Goal: Information Seeking & Learning: Learn about a topic

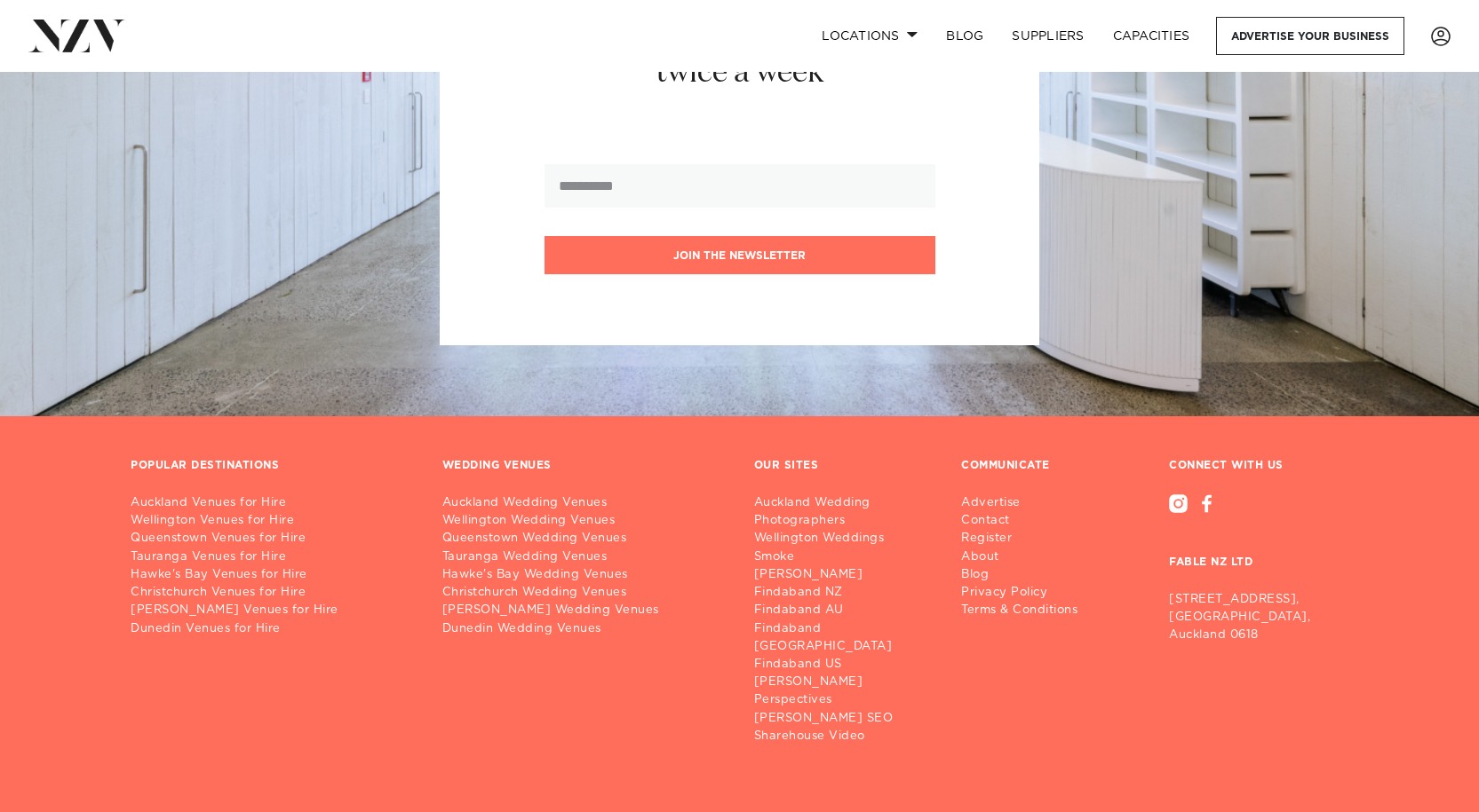
scroll to position [9108, 0]
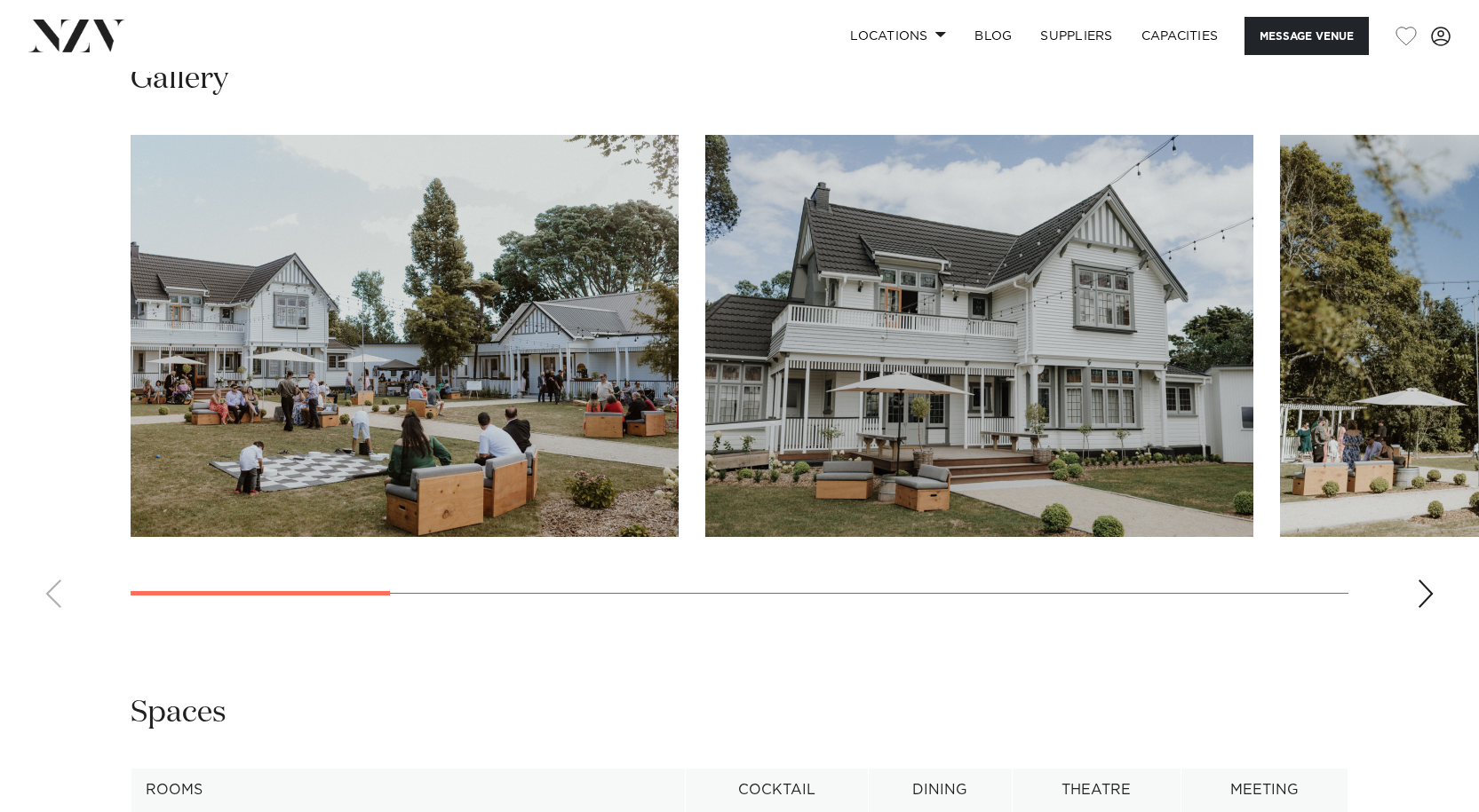
scroll to position [1981, 0]
click at [1420, 580] on div "Next slide" at bounding box center [1425, 595] width 18 height 29
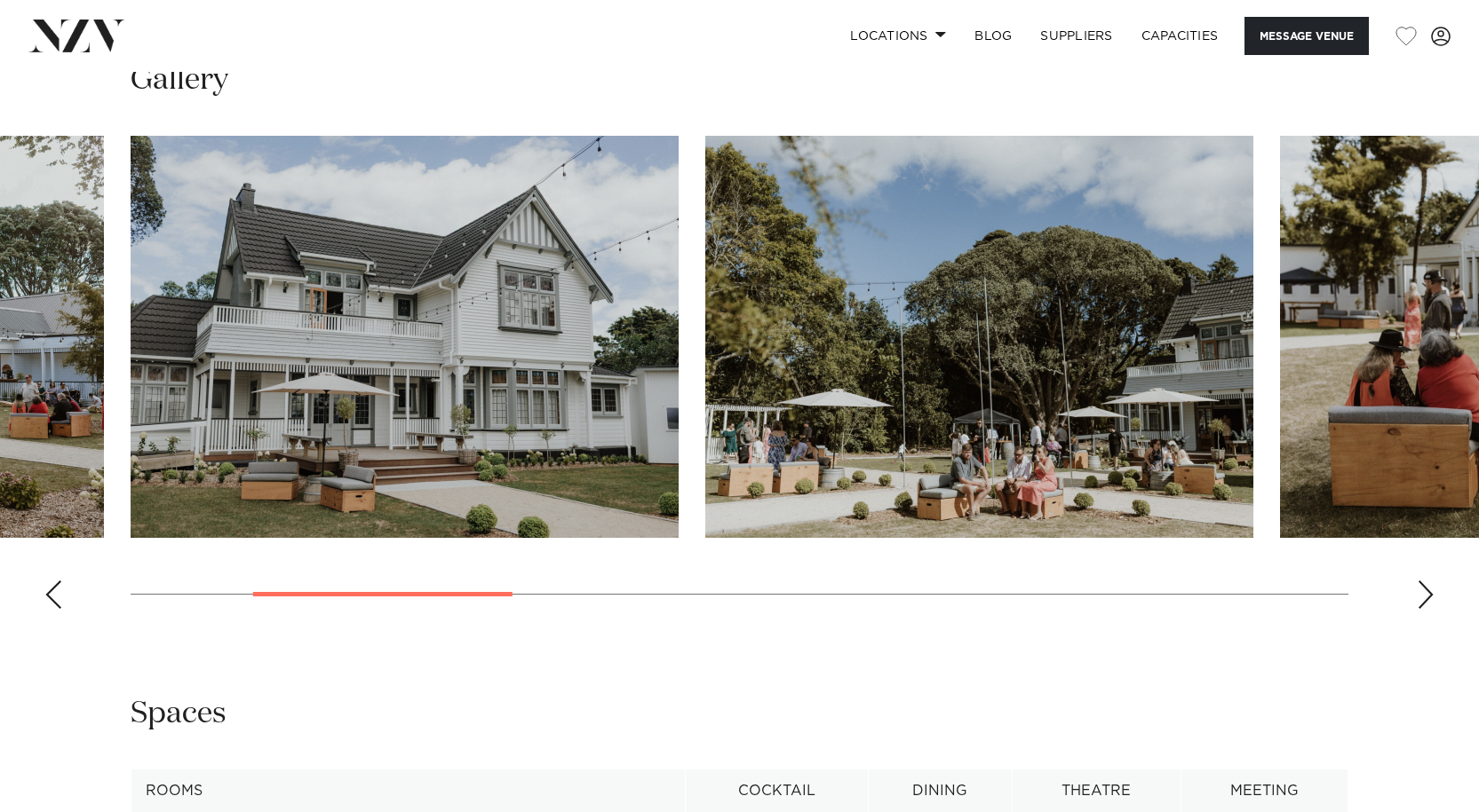
click at [1421, 580] on div "Next slide" at bounding box center [1425, 595] width 18 height 29
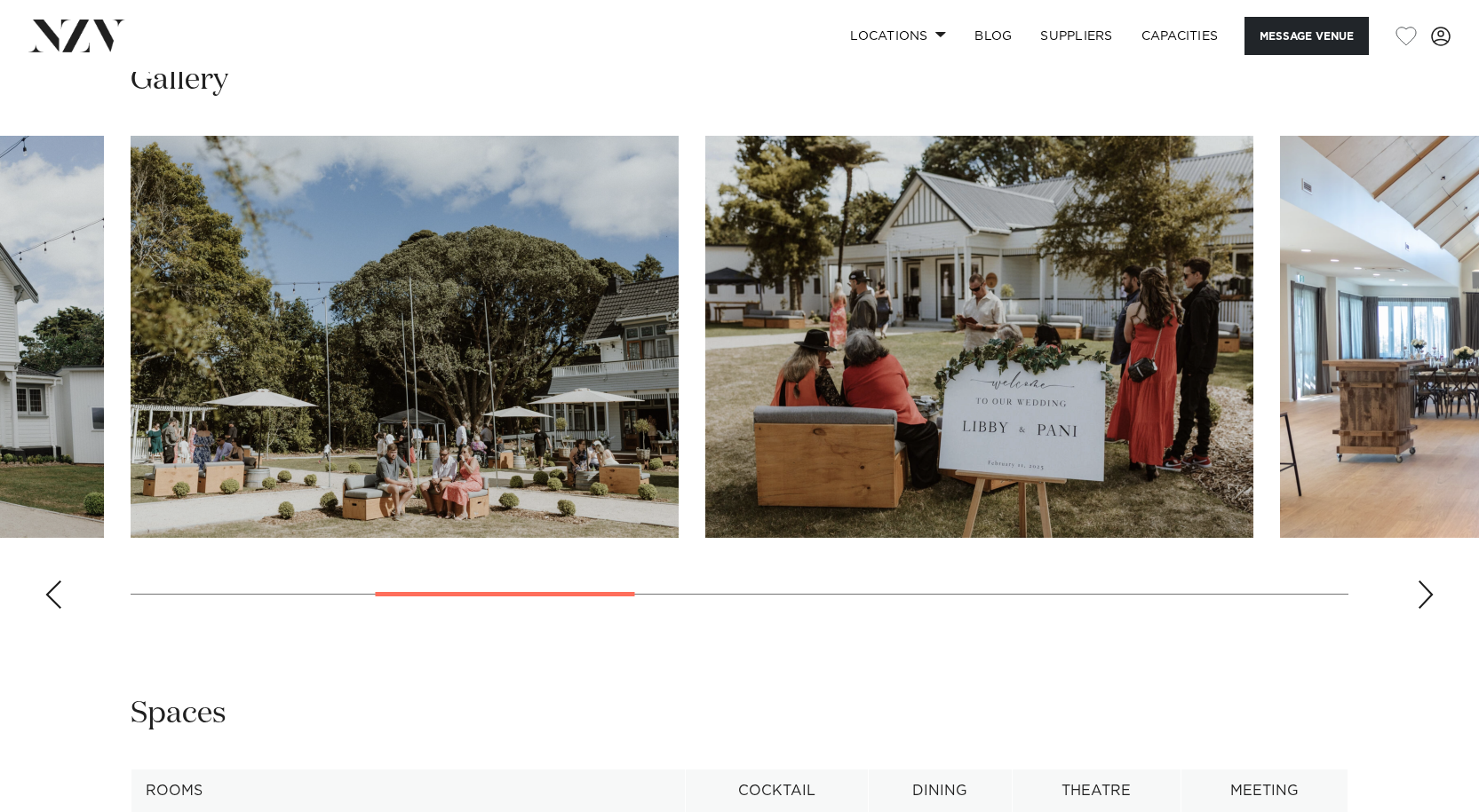
click at [1421, 580] on div "Next slide" at bounding box center [1425, 595] width 18 height 29
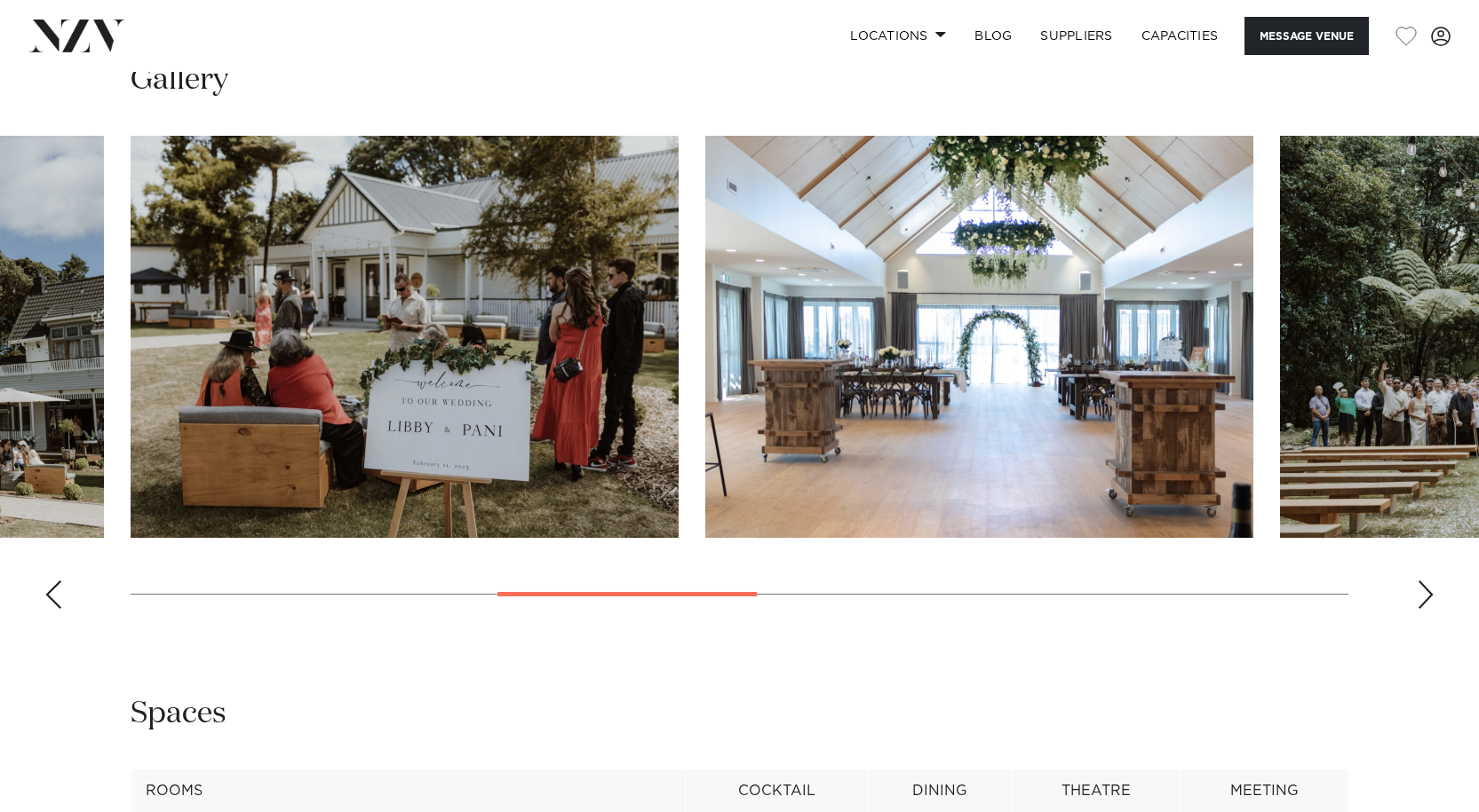
click at [1421, 580] on div "Next slide" at bounding box center [1425, 595] width 18 height 29
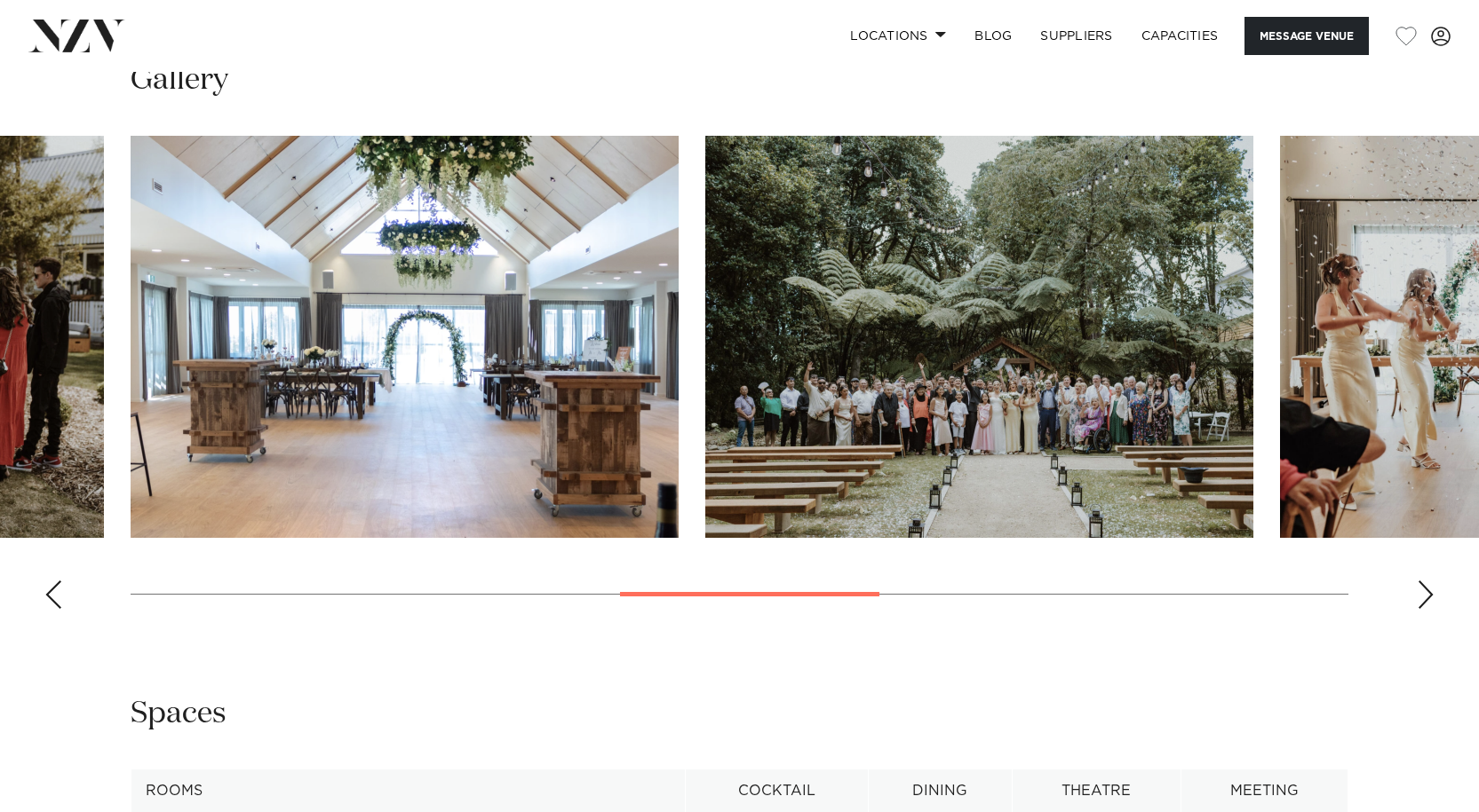
click at [1421, 580] on div "Next slide" at bounding box center [1425, 595] width 18 height 29
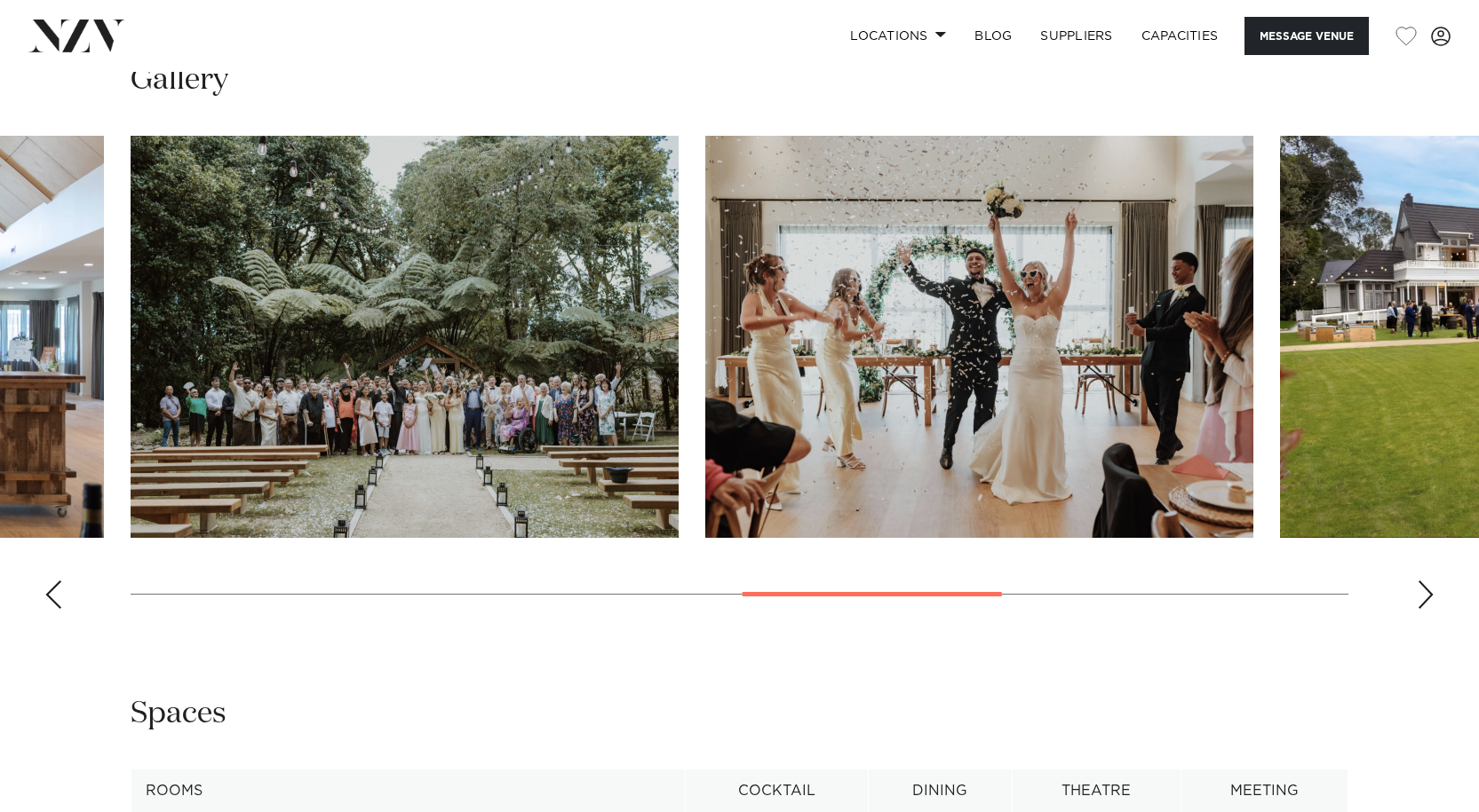
click at [1421, 580] on div "Next slide" at bounding box center [1425, 595] width 18 height 29
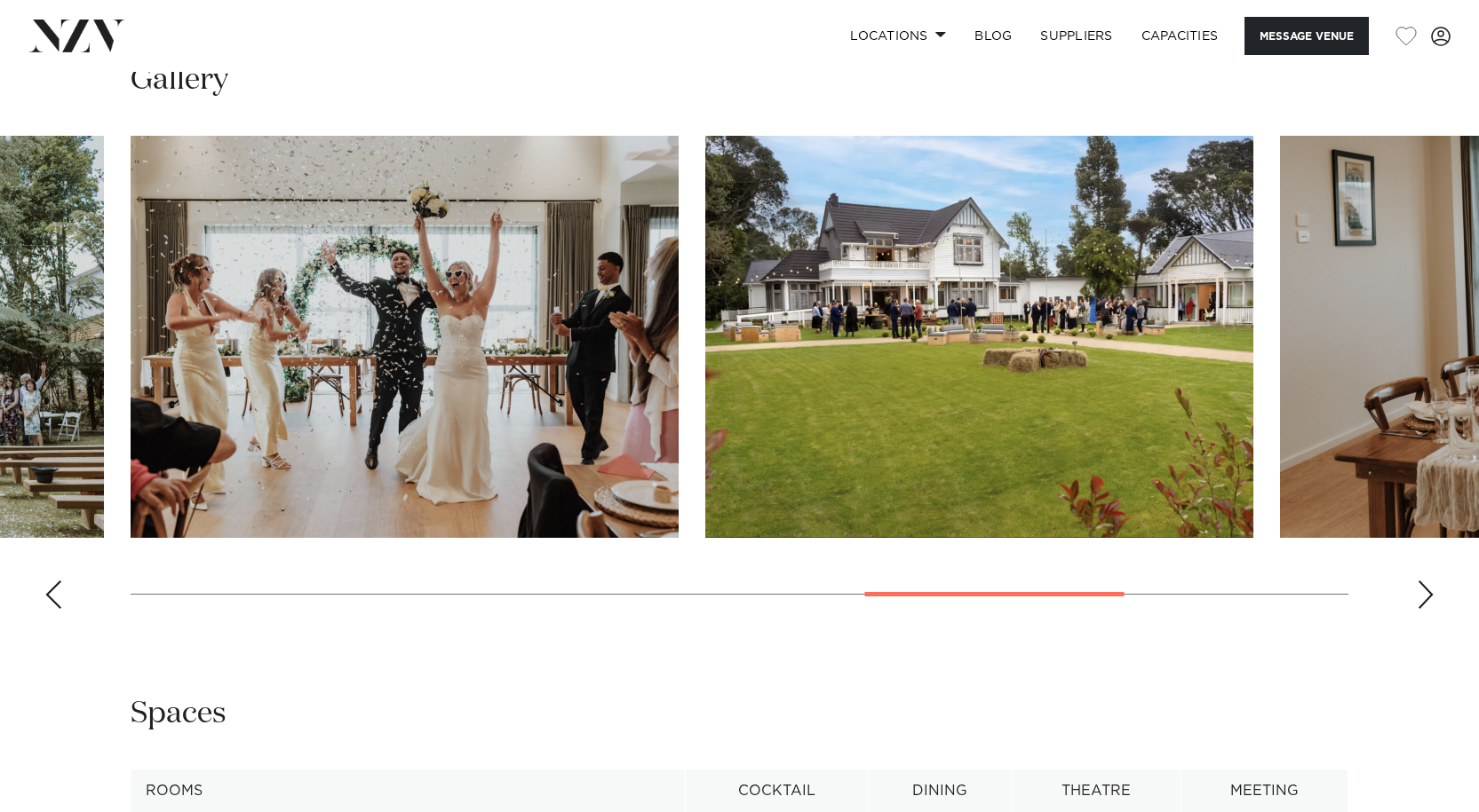
click at [1421, 580] on div "Next slide" at bounding box center [1425, 595] width 18 height 29
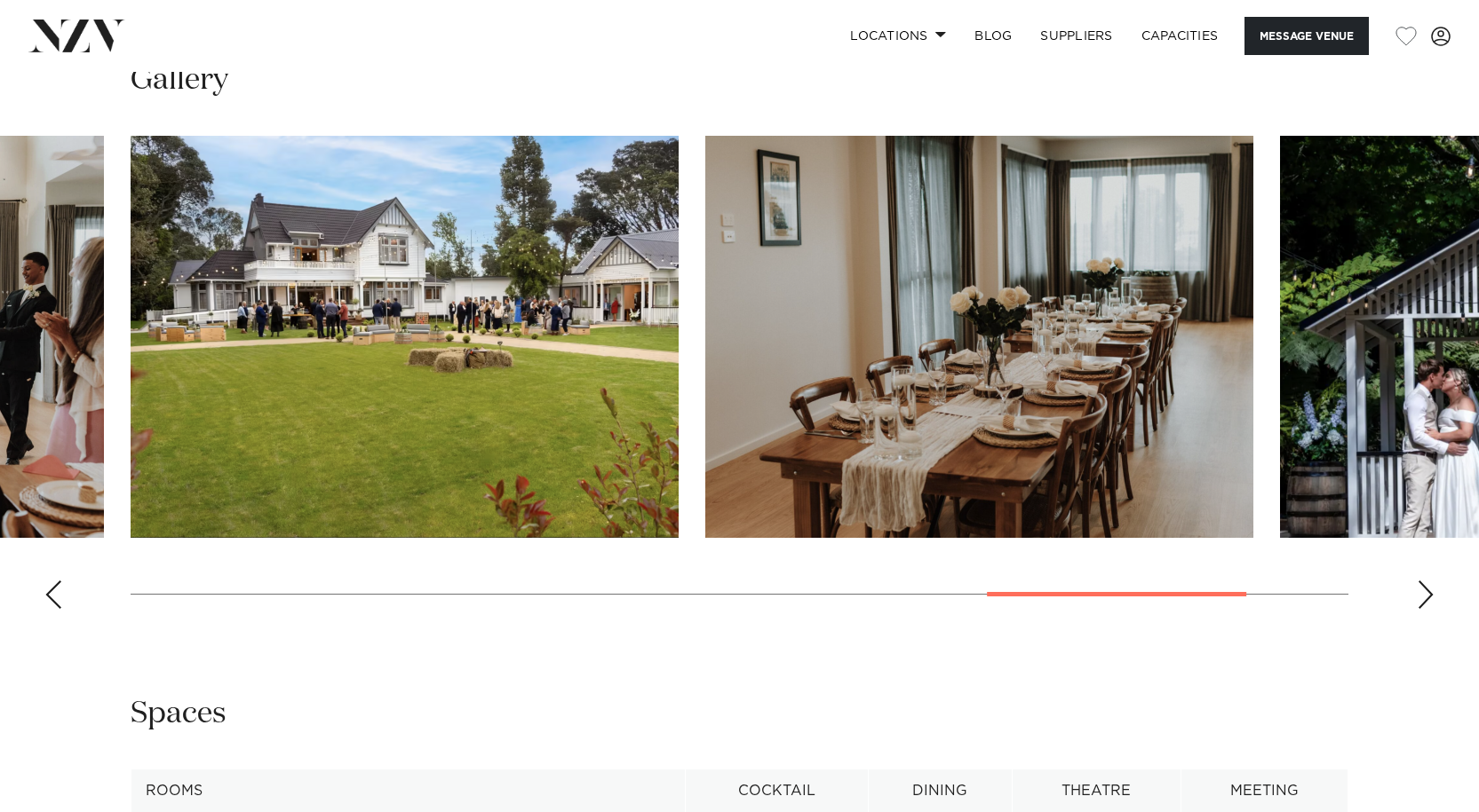
click at [1421, 580] on div "Next slide" at bounding box center [1425, 595] width 18 height 29
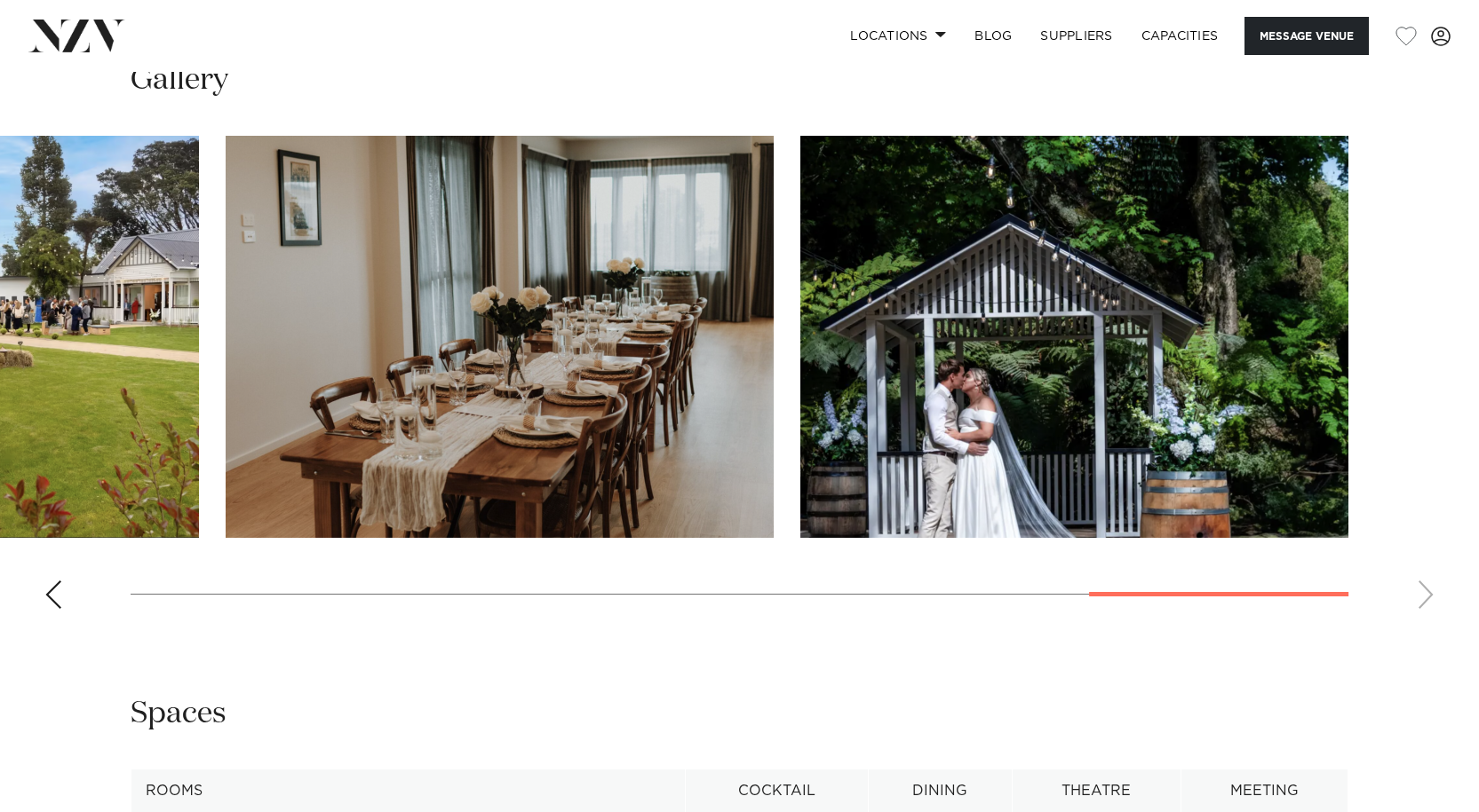
click at [1421, 527] on swiper-container at bounding box center [739, 379] width 1479 height 487
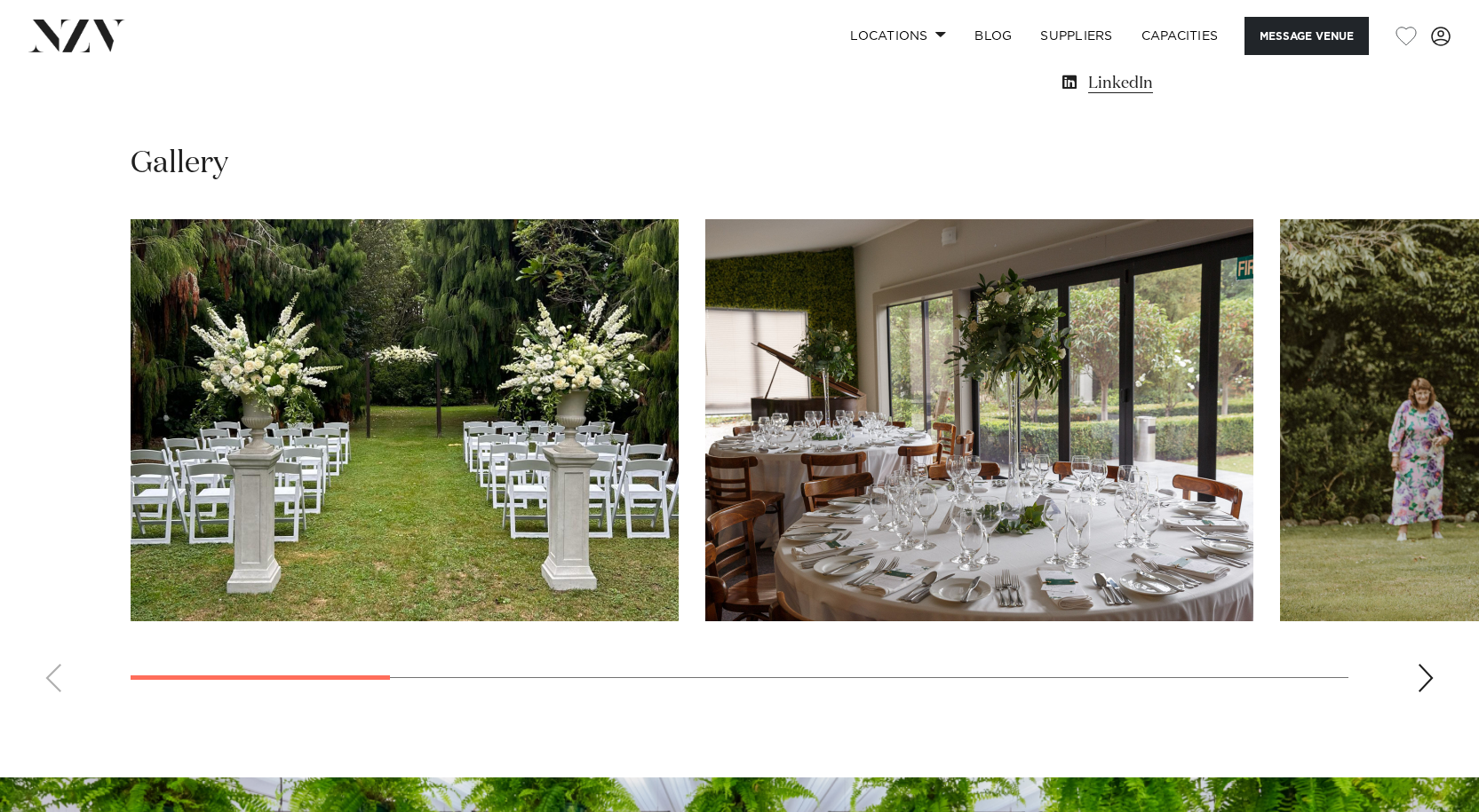
scroll to position [1597, 0]
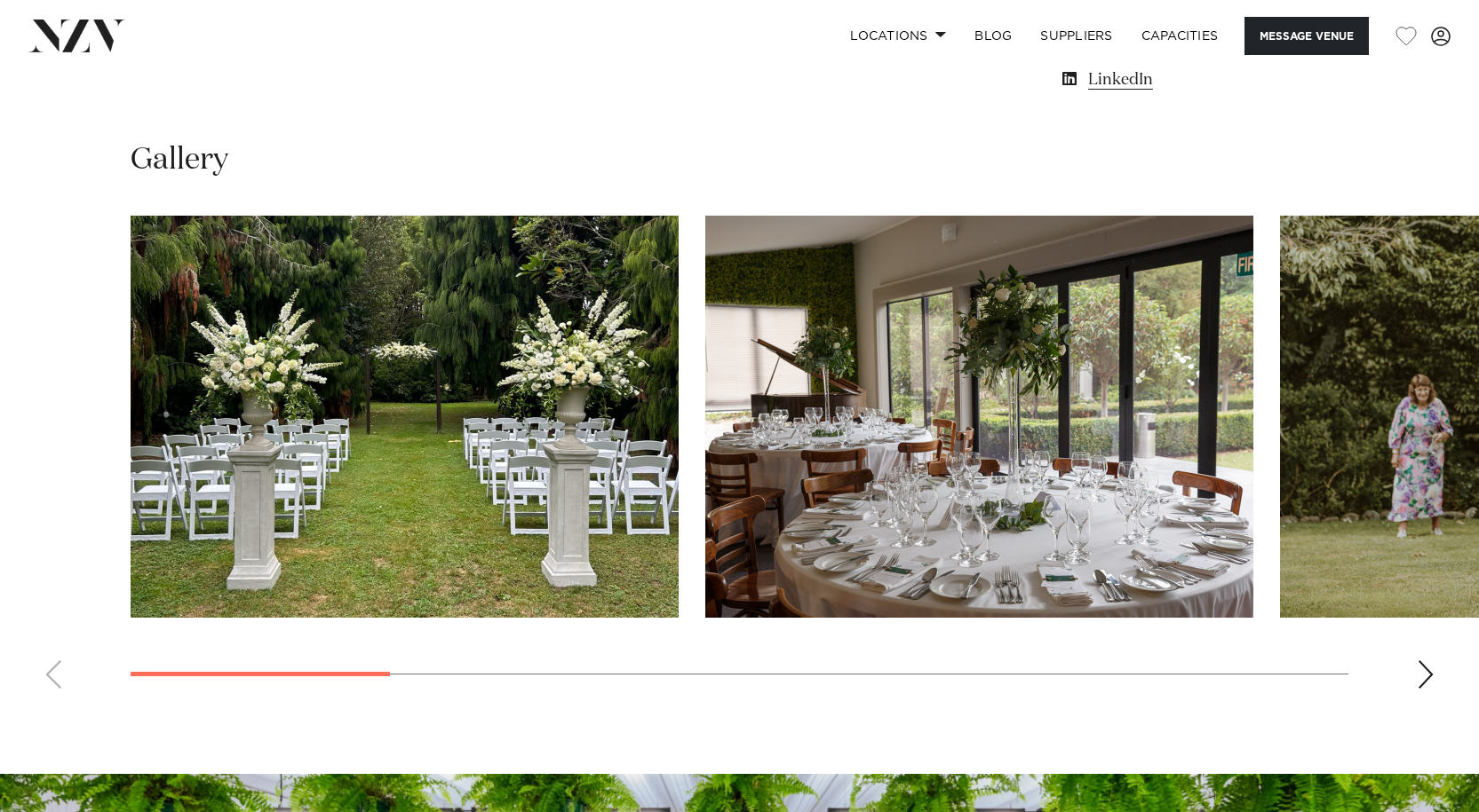
click at [1106, 422] on img "2 / 10" at bounding box center [979, 417] width 548 height 402
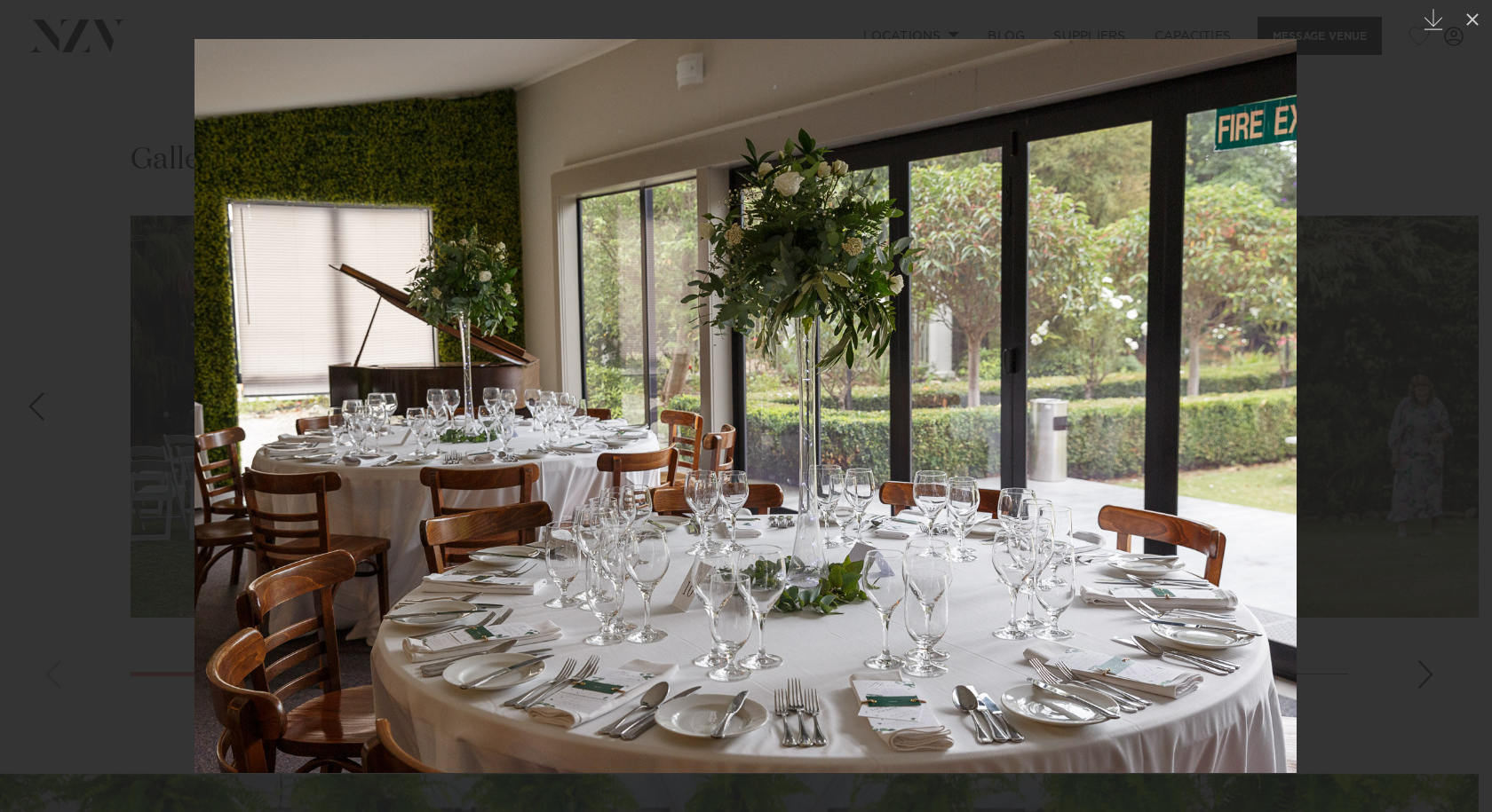
click at [1238, 432] on img at bounding box center [745, 406] width 1102 height 734
click at [1408, 436] on div at bounding box center [746, 406] width 1492 height 812
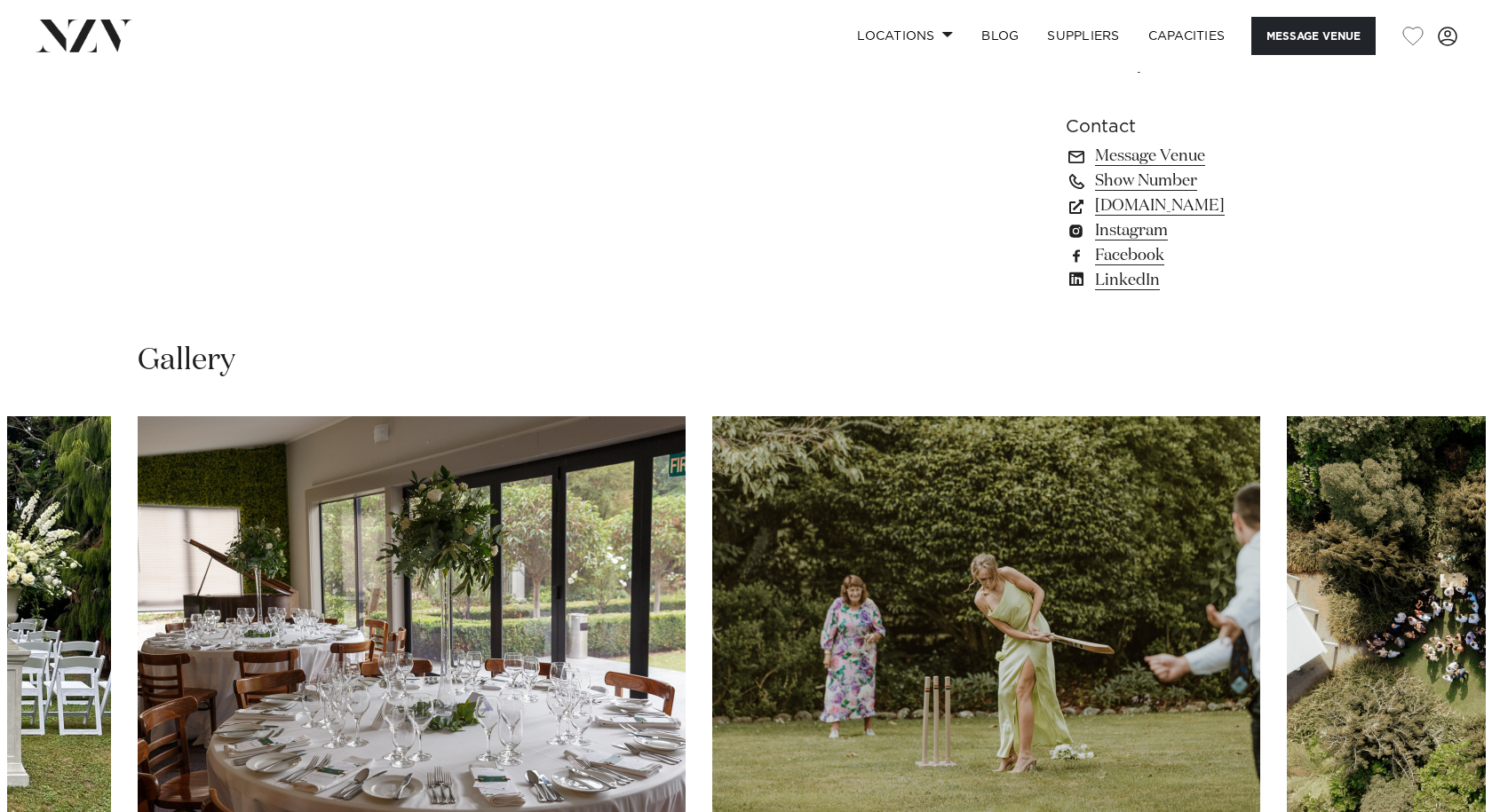
scroll to position [1721, 0]
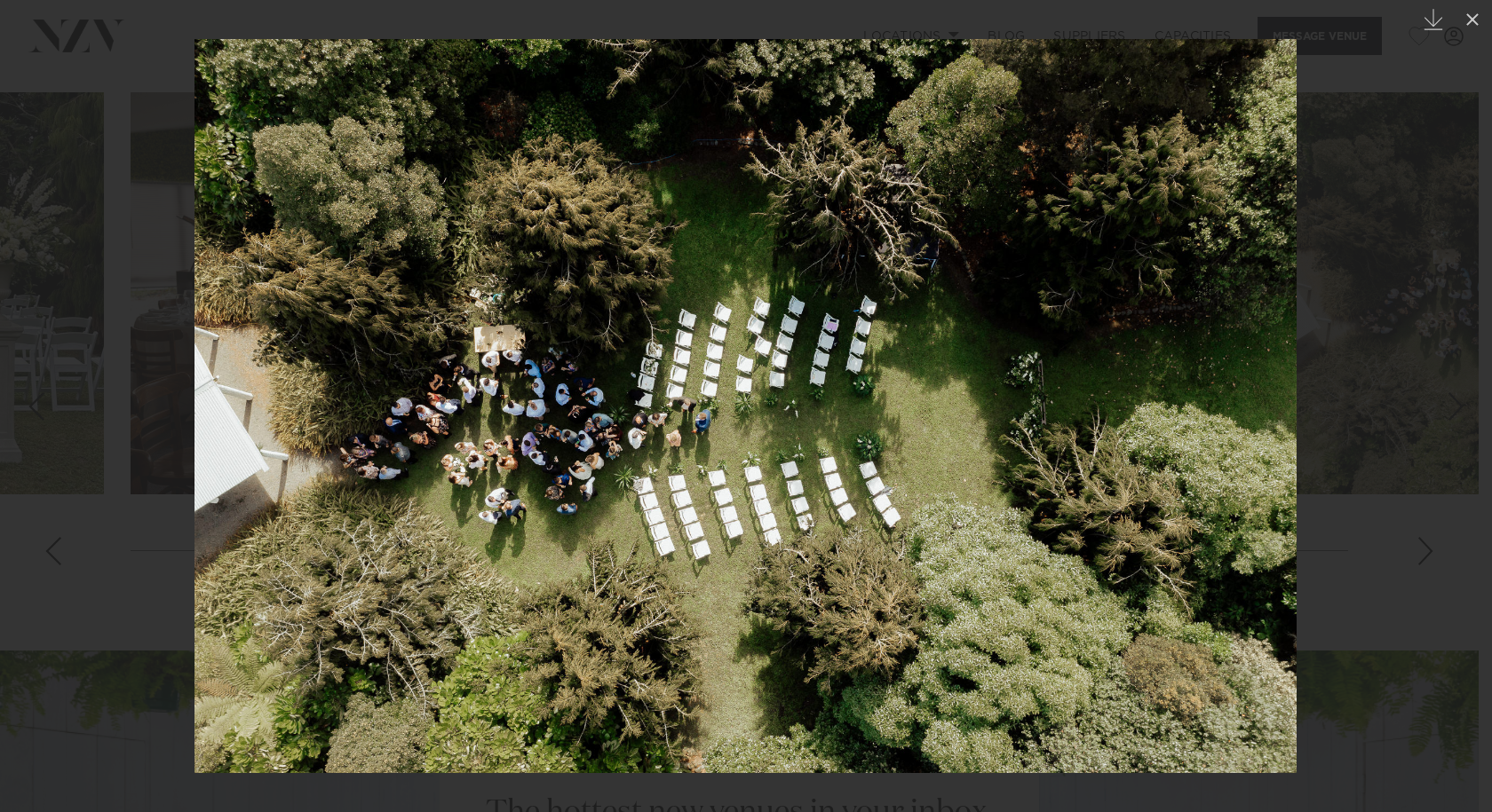
click at [1407, 439] on div at bounding box center [746, 406] width 1492 height 812
